Goal: Check status

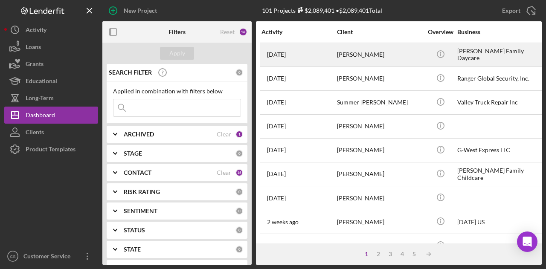
click at [307, 56] on div "[DATE] [PERSON_NAME]" at bounding box center [299, 55] width 75 height 23
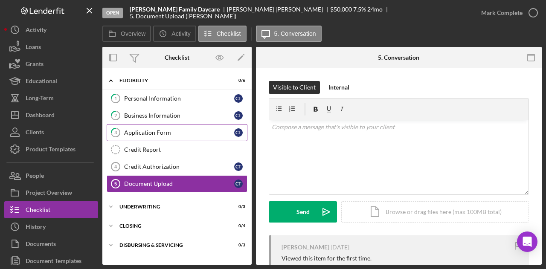
click at [172, 126] on link "3 Application Form C T" at bounding box center [177, 132] width 141 height 17
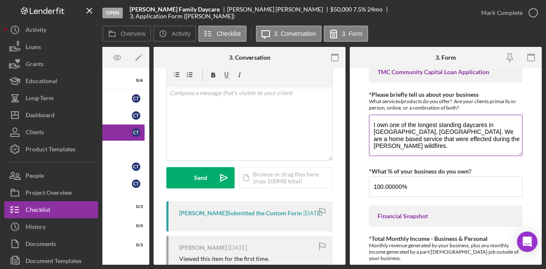
scroll to position [103, 0]
